Goal: Task Accomplishment & Management: Use online tool/utility

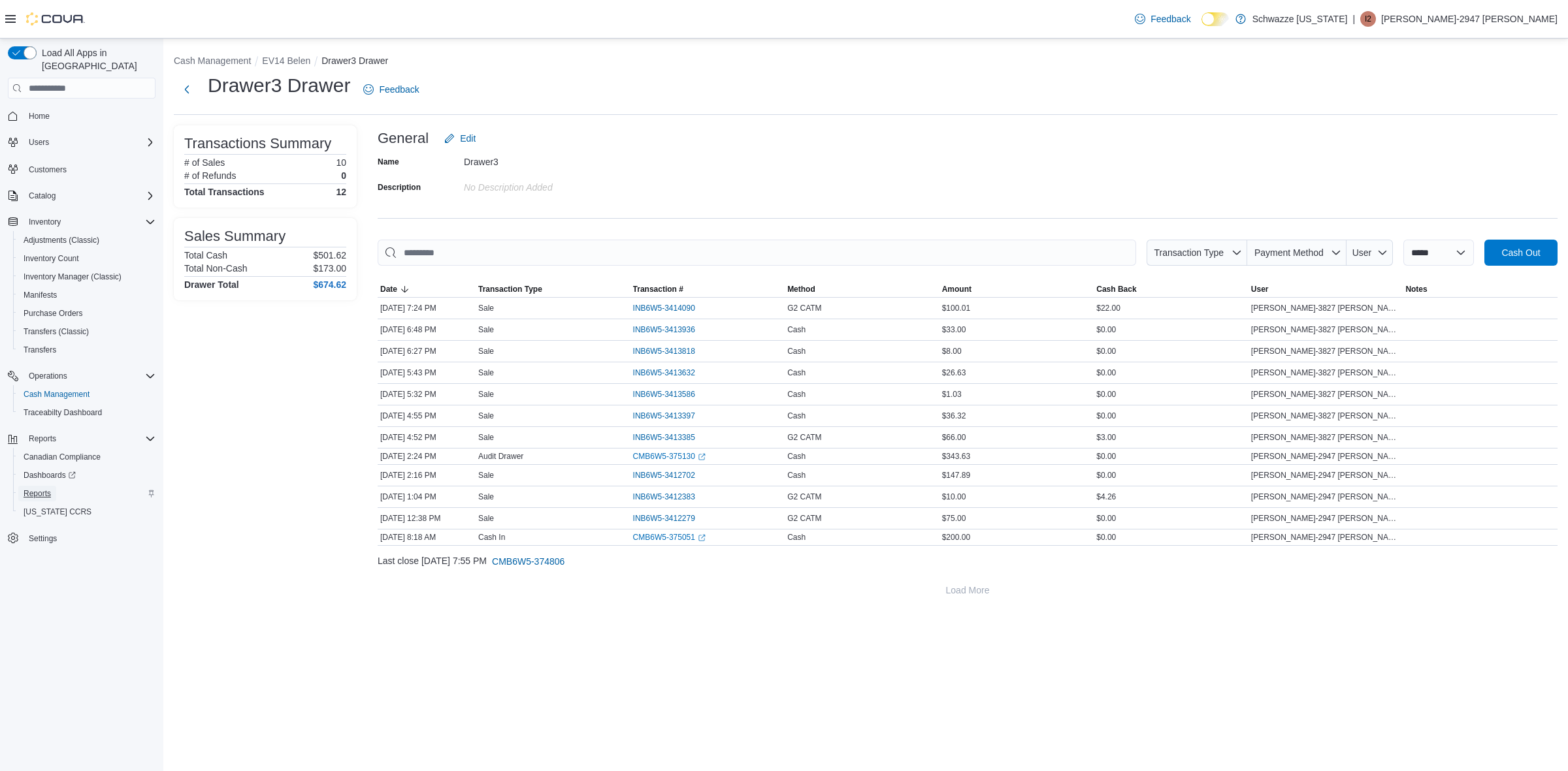
click at [52, 486] on link "Reports" at bounding box center [37, 494] width 38 height 16
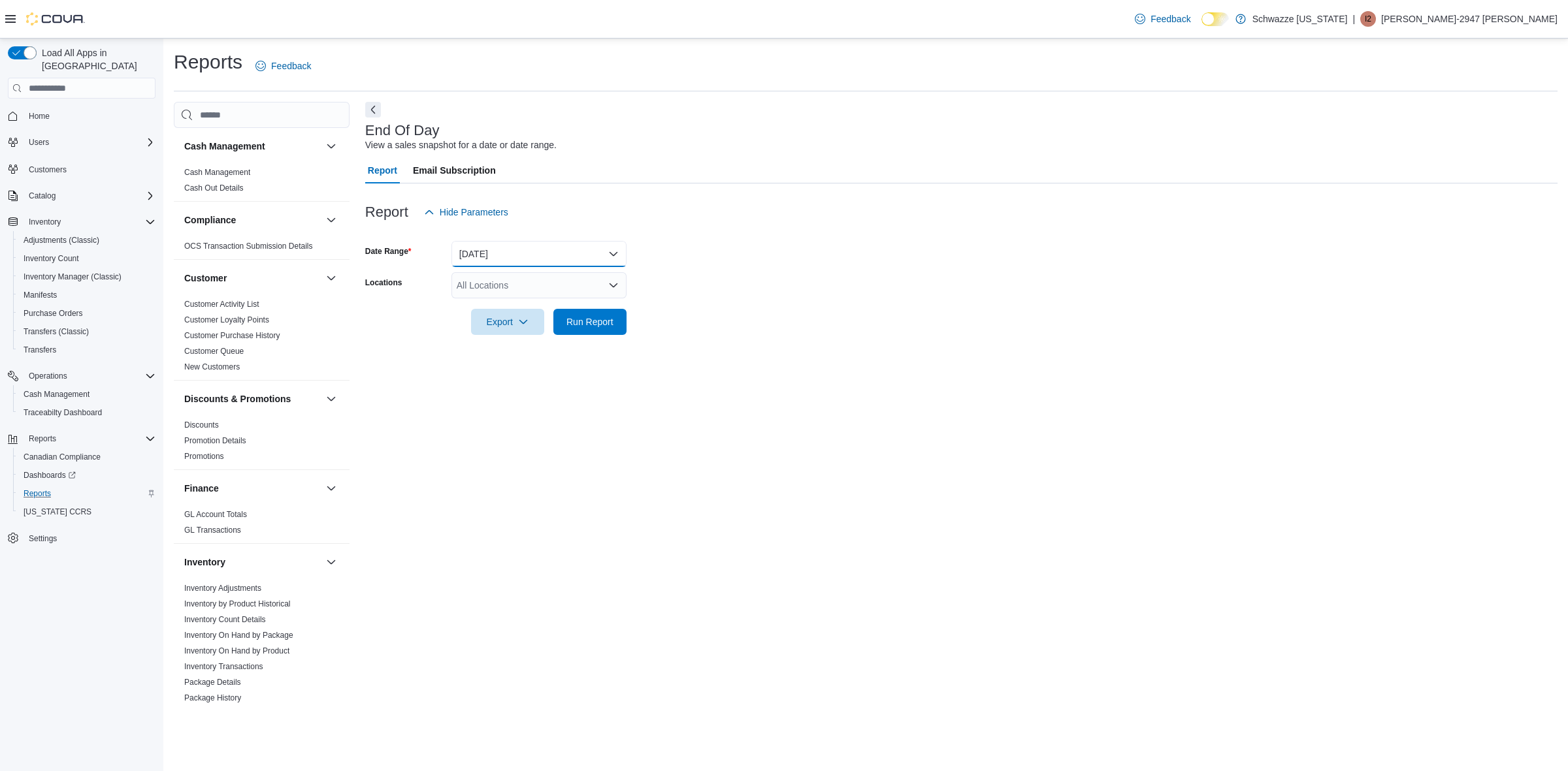
click at [518, 251] on button "[DATE]" at bounding box center [539, 254] width 175 height 26
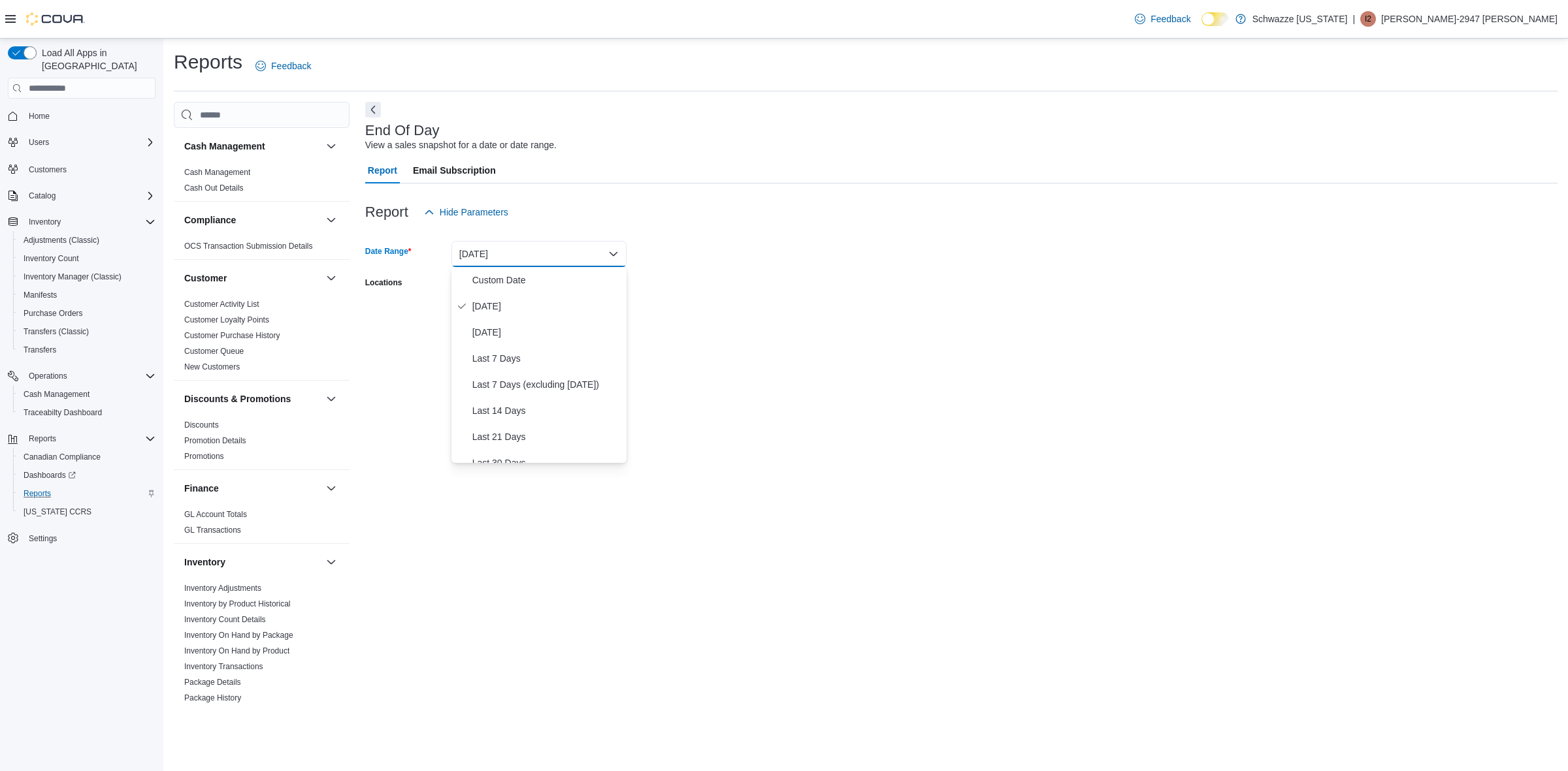
drag, startPoint x: 688, startPoint y: 306, endPoint x: 681, endPoint y: 302, distance: 8.1
click at [688, 305] on div at bounding box center [961, 304] width 1192 height 10
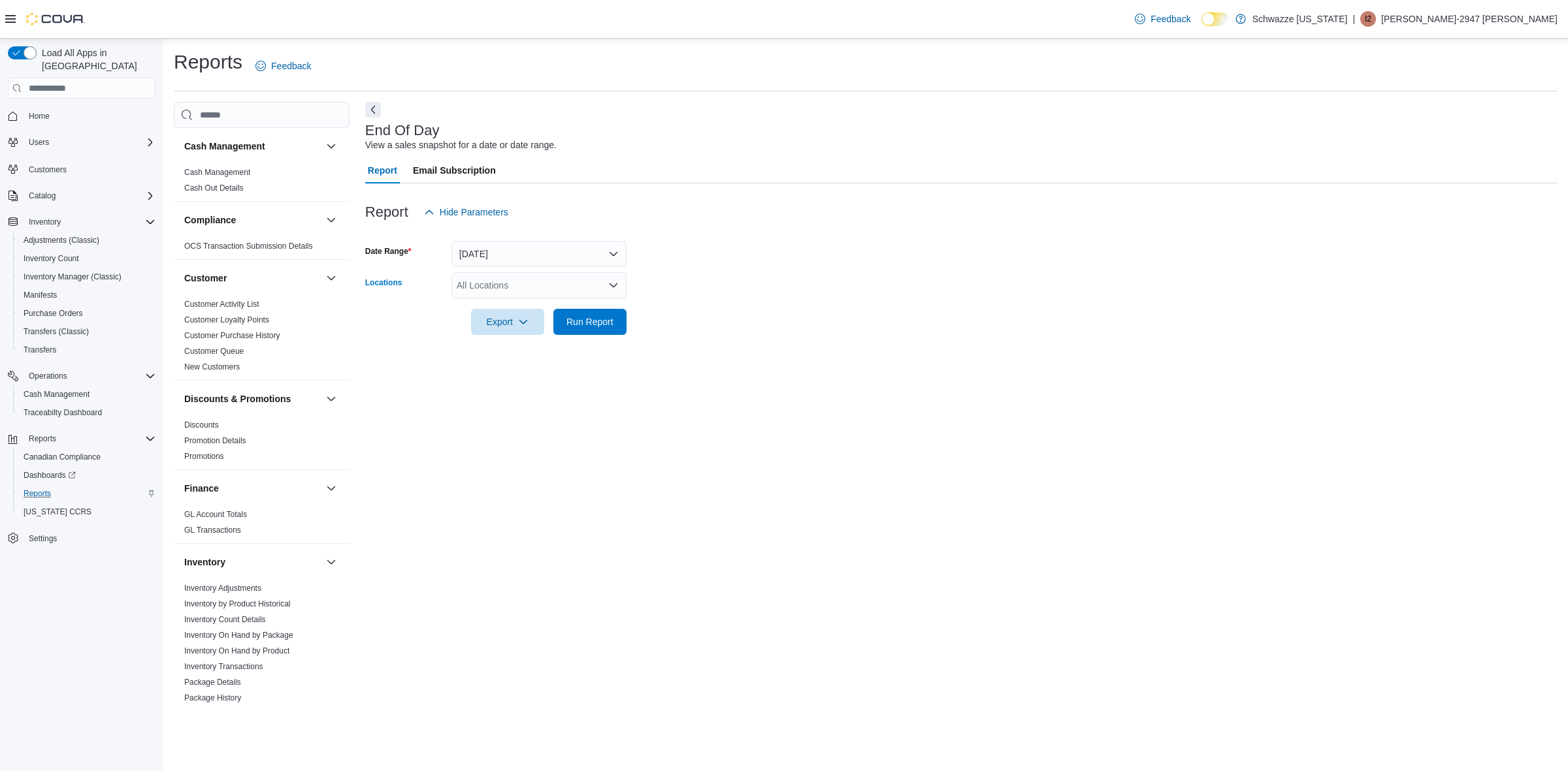
click at [515, 287] on div "All Locations" at bounding box center [539, 286] width 175 height 26
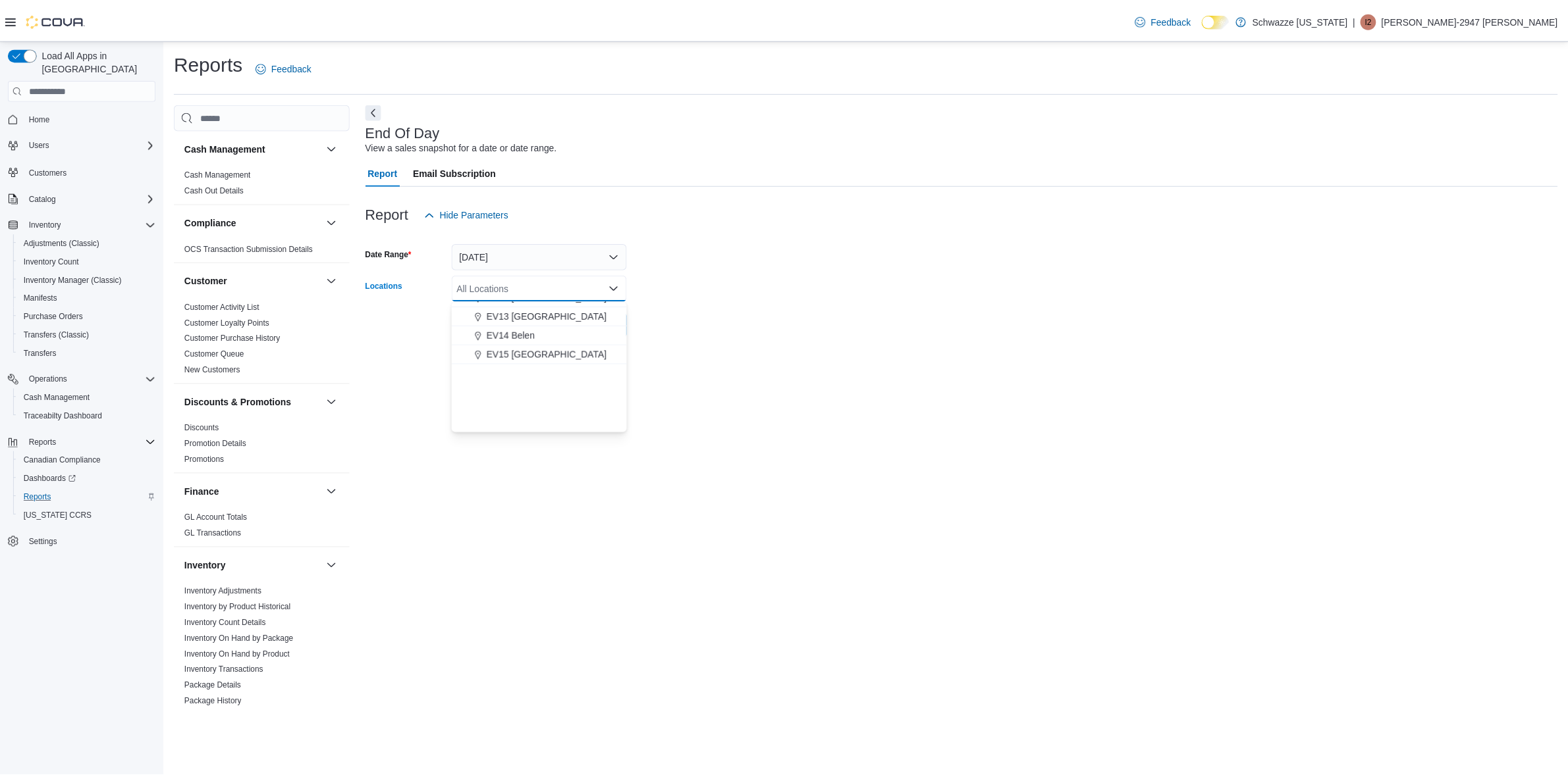
scroll to position [247, 0]
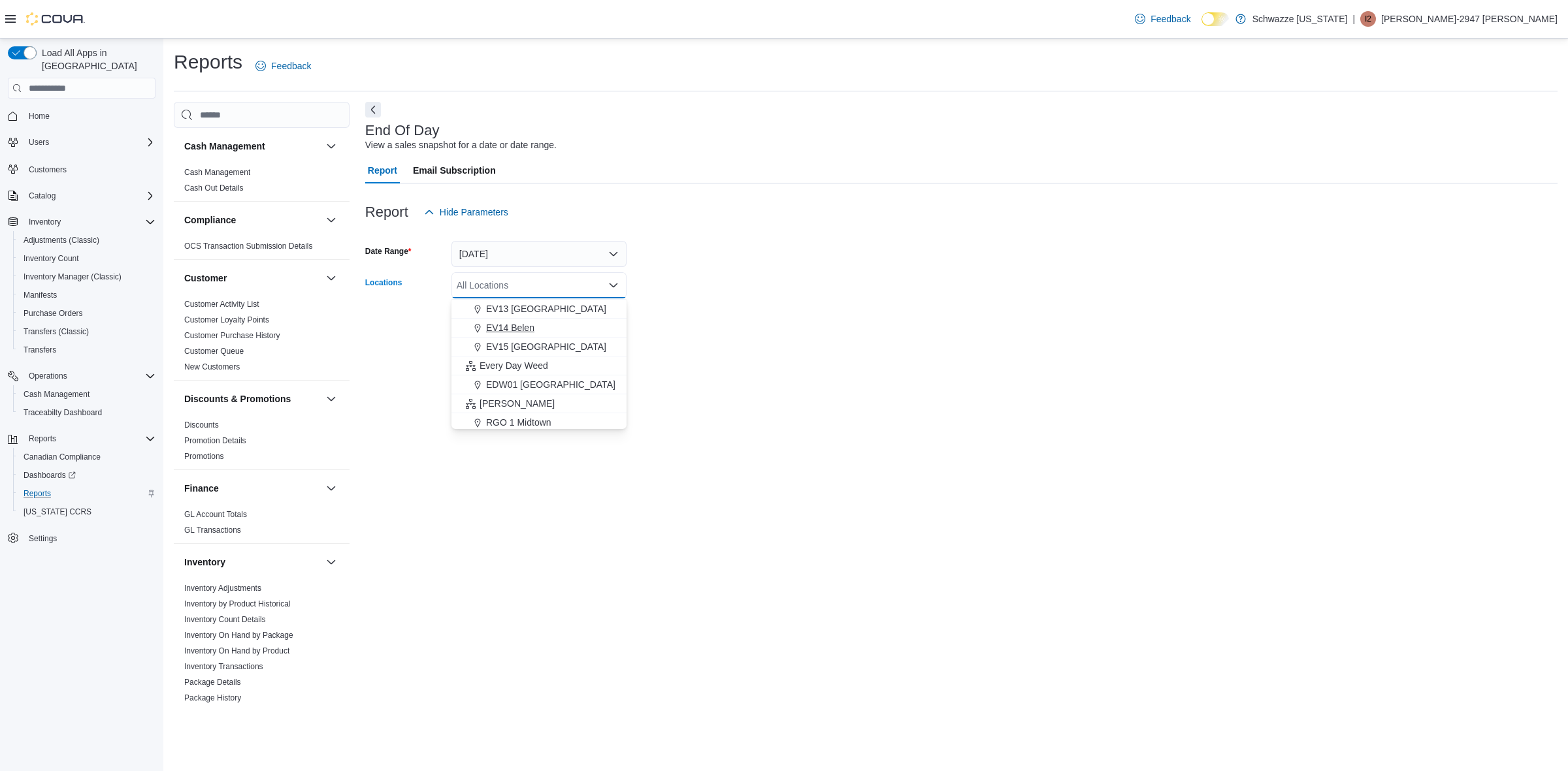
click at [521, 325] on span "EV14 Belen" at bounding box center [510, 327] width 48 height 13
click at [701, 344] on div at bounding box center [961, 343] width 1192 height 16
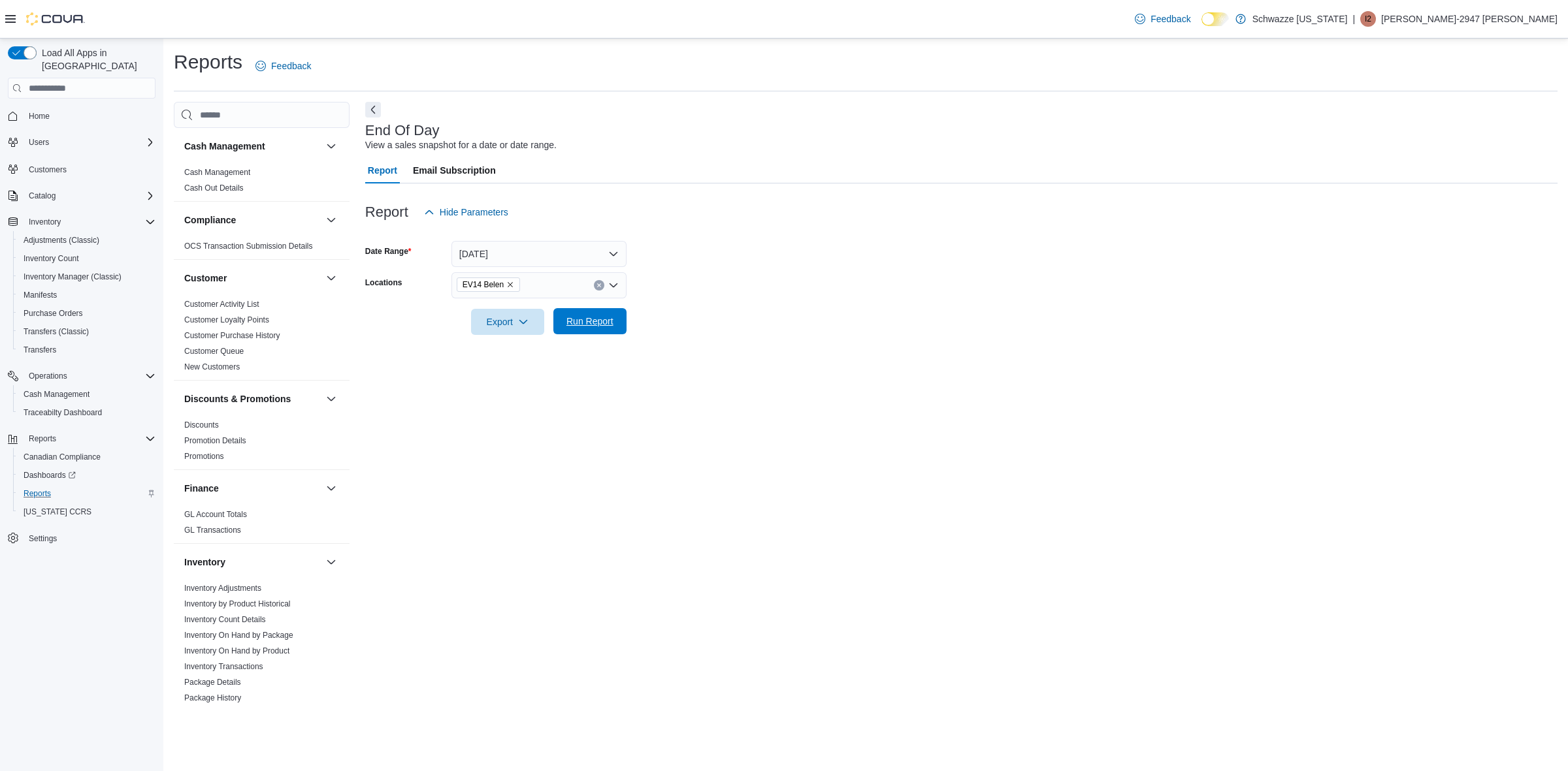
click at [592, 322] on span "Run Report" at bounding box center [591, 321] width 47 height 13
